Goal: Task Accomplishment & Management: Manage account settings

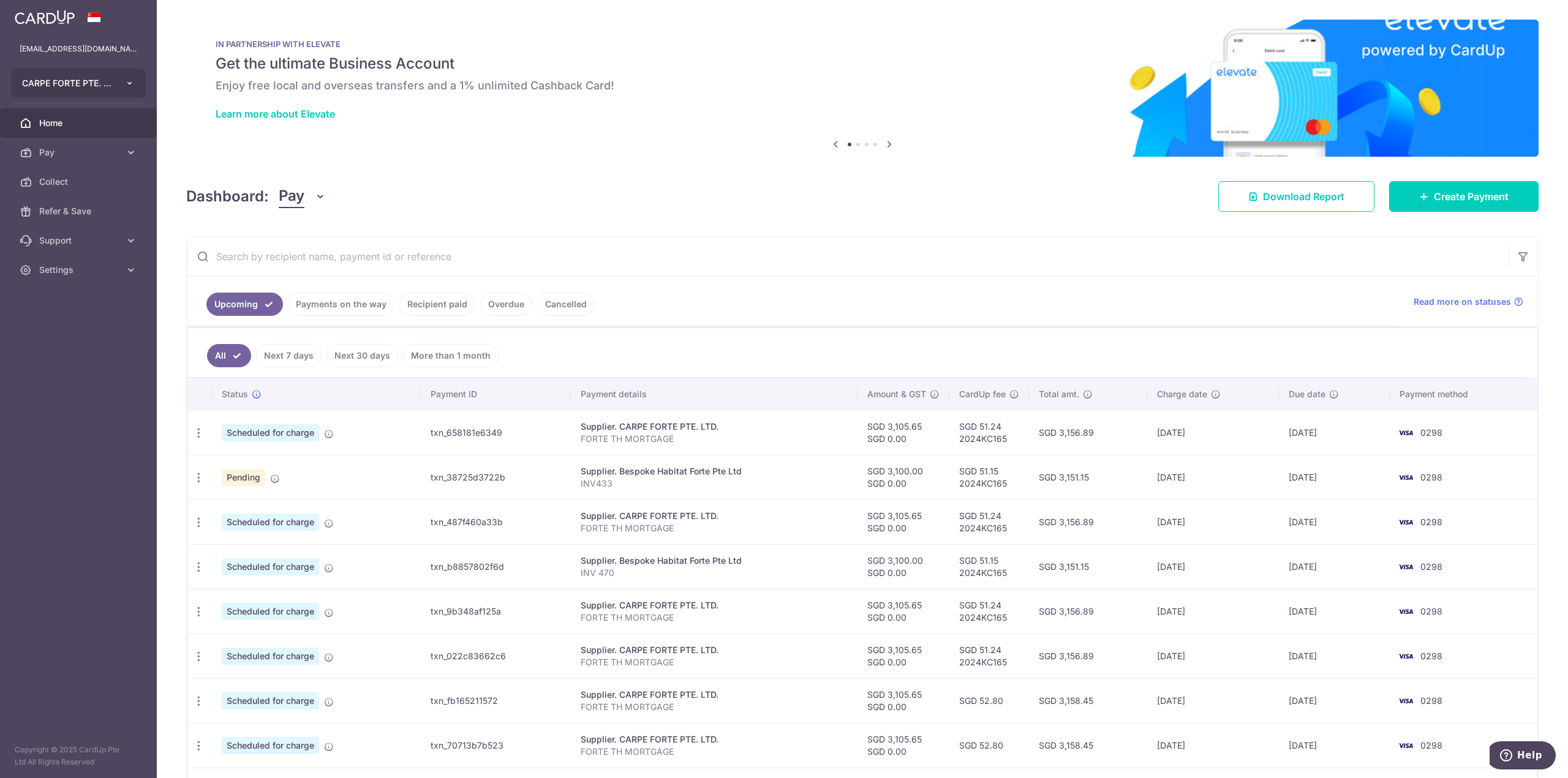
click at [128, 84] on icon "button" at bounding box center [130, 83] width 10 height 10
click at [103, 170] on link "NORTHERN YULE PTE. LTD." at bounding box center [81, 172] width 140 height 22
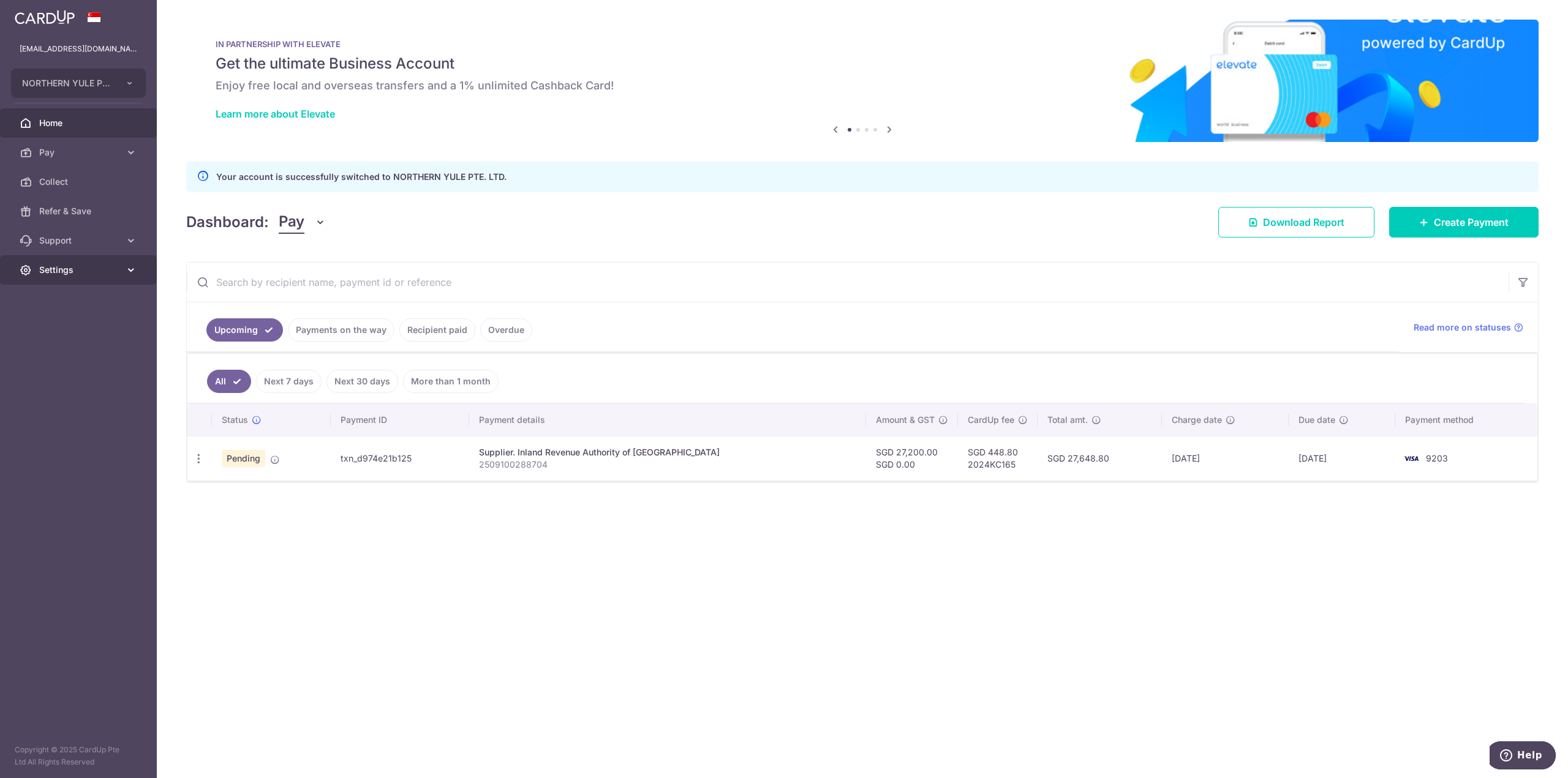
click at [70, 279] on link "Settings" at bounding box center [78, 270] width 157 height 30
click at [62, 331] on span "Logout" at bounding box center [79, 329] width 81 height 12
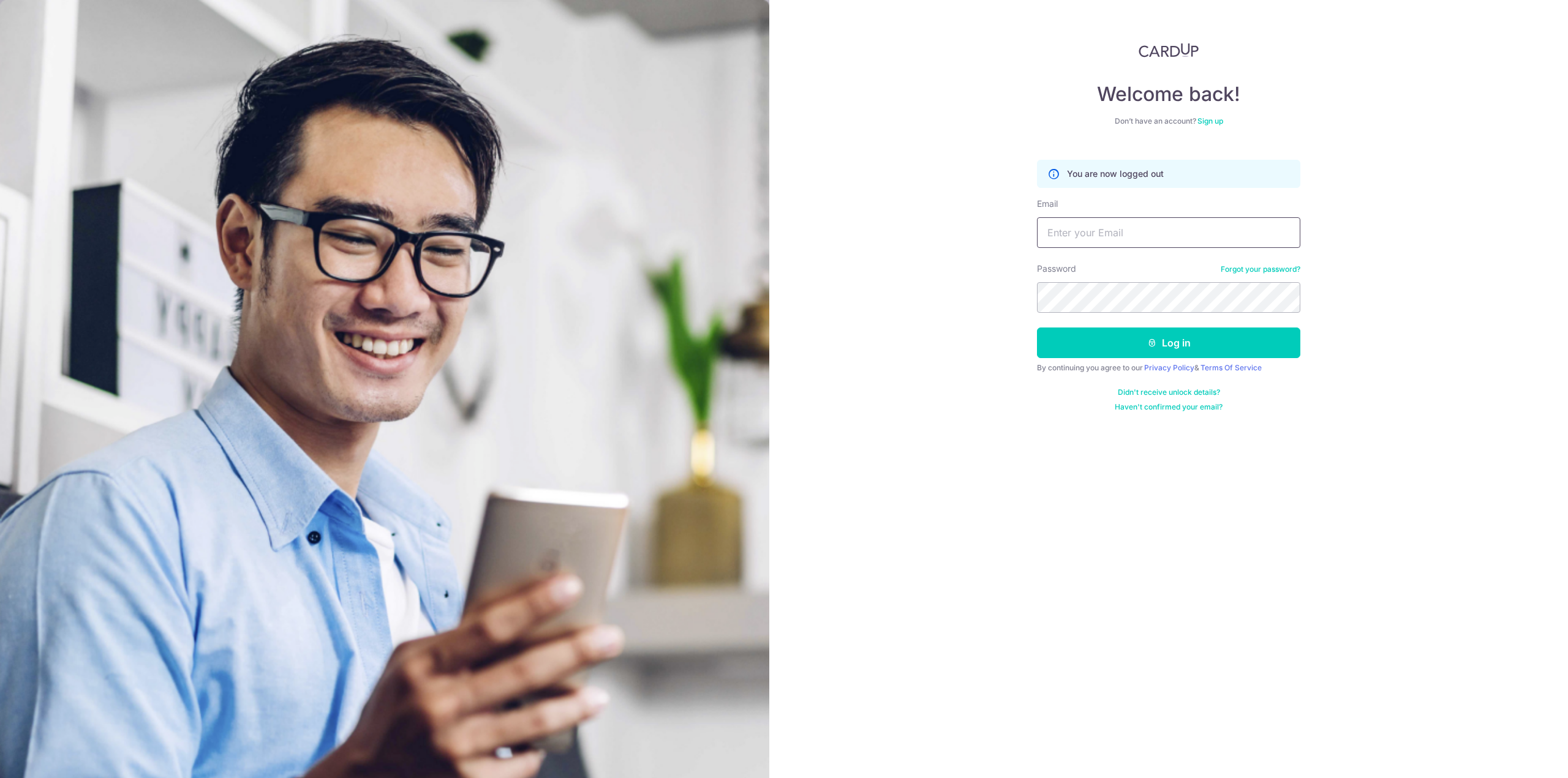
click at [1159, 240] on input "Email" at bounding box center [1169, 232] width 264 height 30
type input "[EMAIL_ADDRESS][DOMAIN_NAME]"
click at [1037, 328] on button "Log in" at bounding box center [1169, 343] width 264 height 30
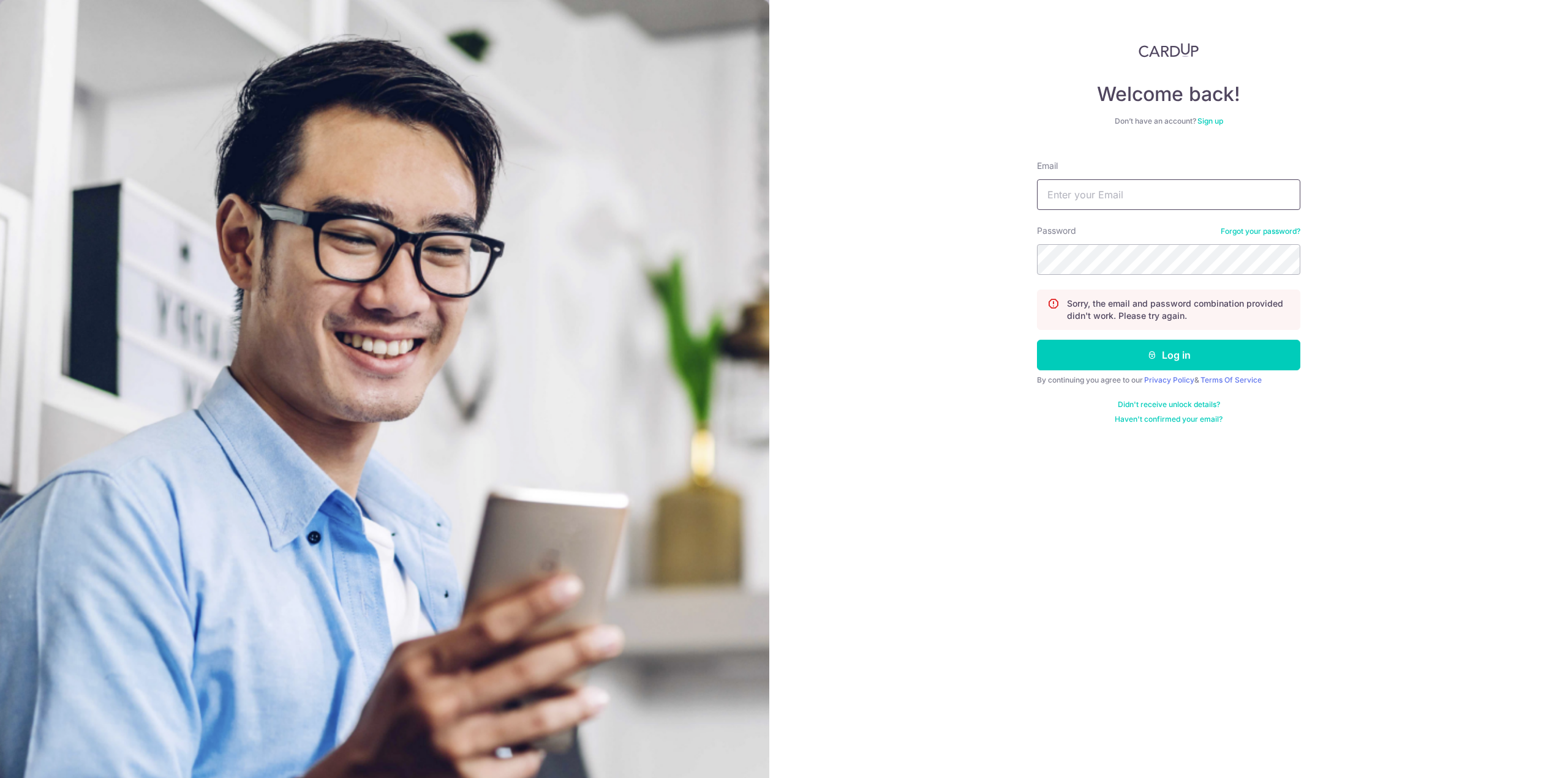
click at [1133, 198] on input "Email" at bounding box center [1169, 194] width 264 height 30
type input "[EMAIL_ADDRESS][DOMAIN_NAME]"
click at [1037, 340] on button "Log in" at bounding box center [1169, 355] width 264 height 30
